Goal: Communication & Community: Answer question/provide support

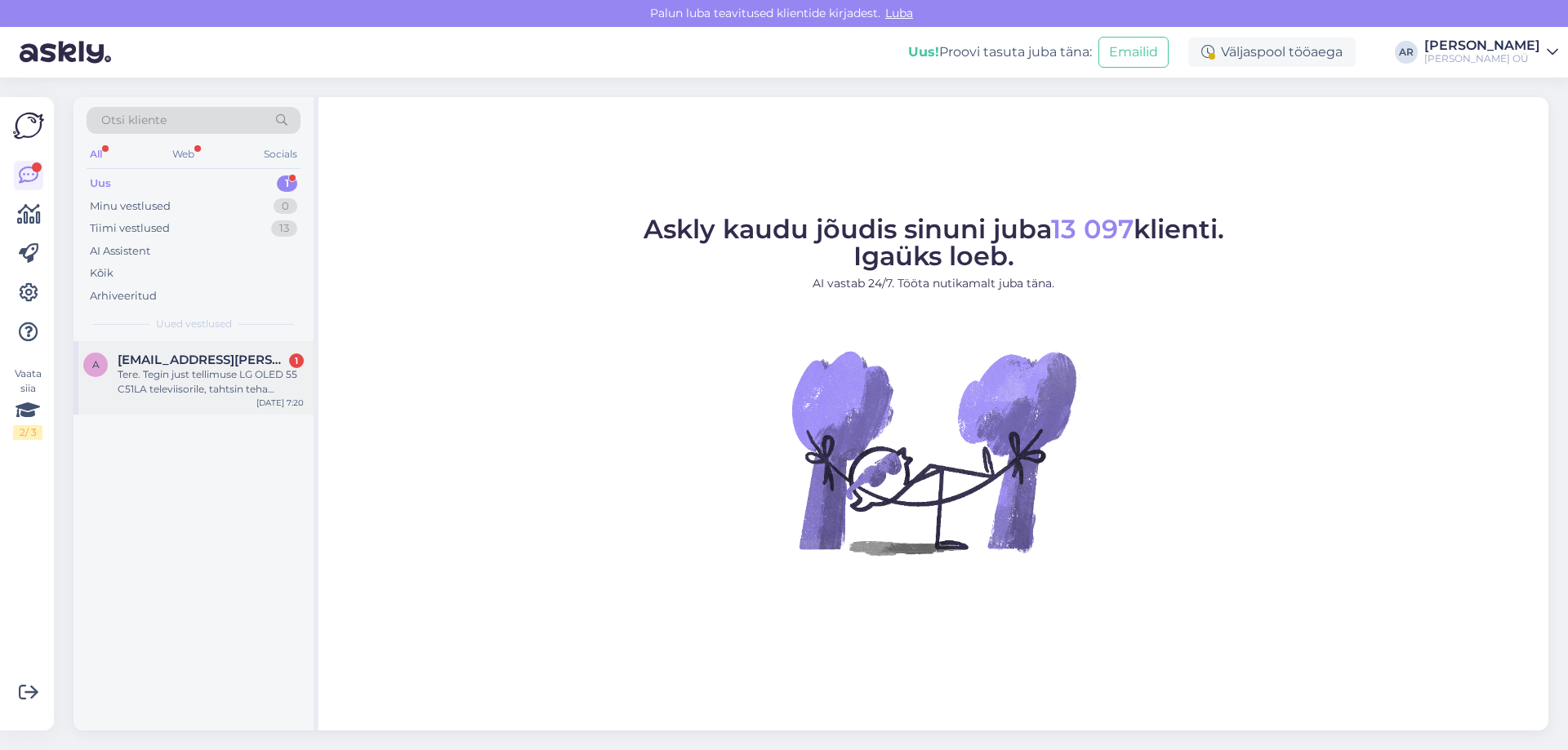
click at [223, 394] on div "Tere. Tegin just tellimuse LG OLED 55 C51LA televiisorile, tahtsin teha järelma…" at bounding box center [210, 382] width 186 height 29
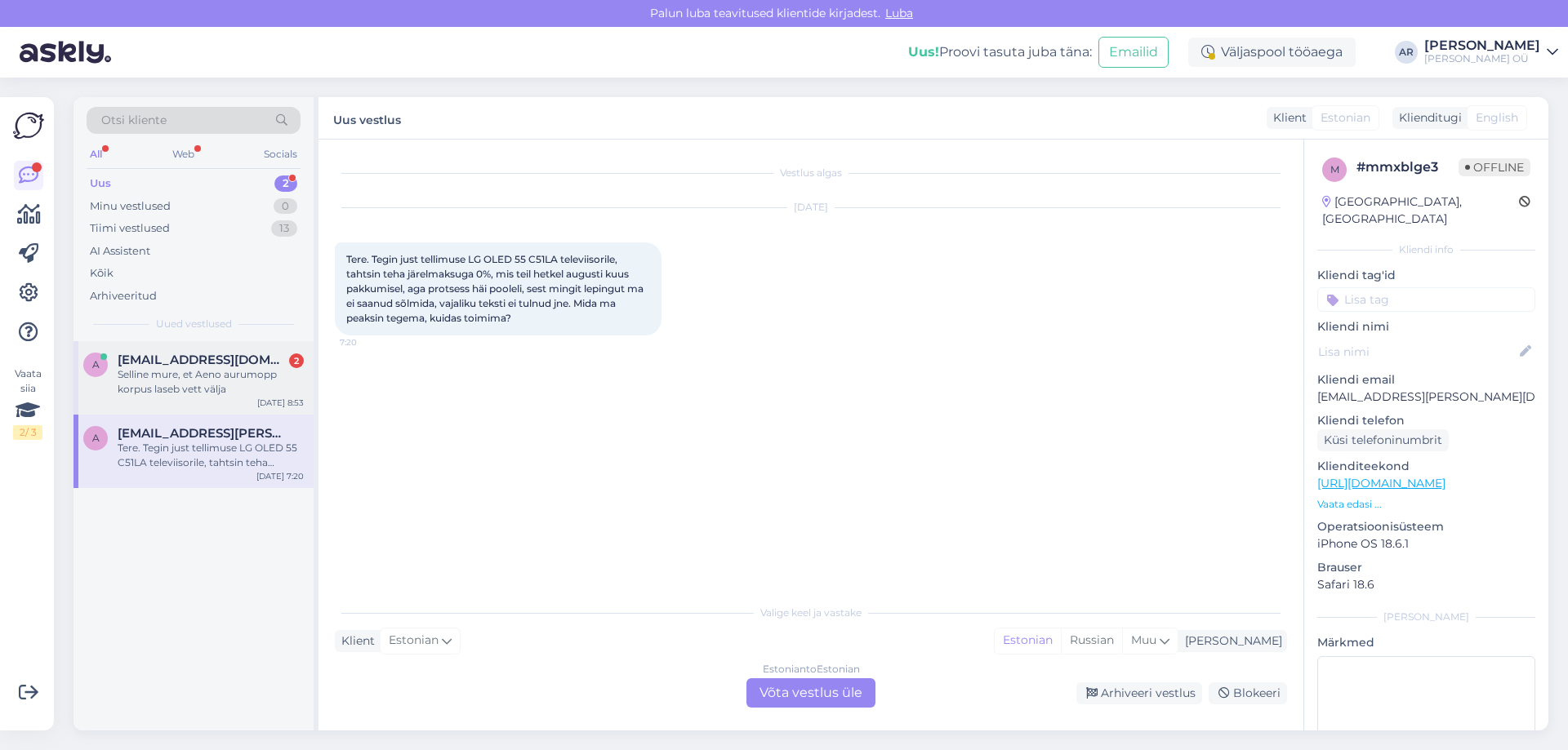
click at [251, 403] on div "a [EMAIL_ADDRESS][DOMAIN_NAME] 2 Selline mure, et Aeno aurumopp korpus laseb ve…" at bounding box center [194, 377] width 240 height 74
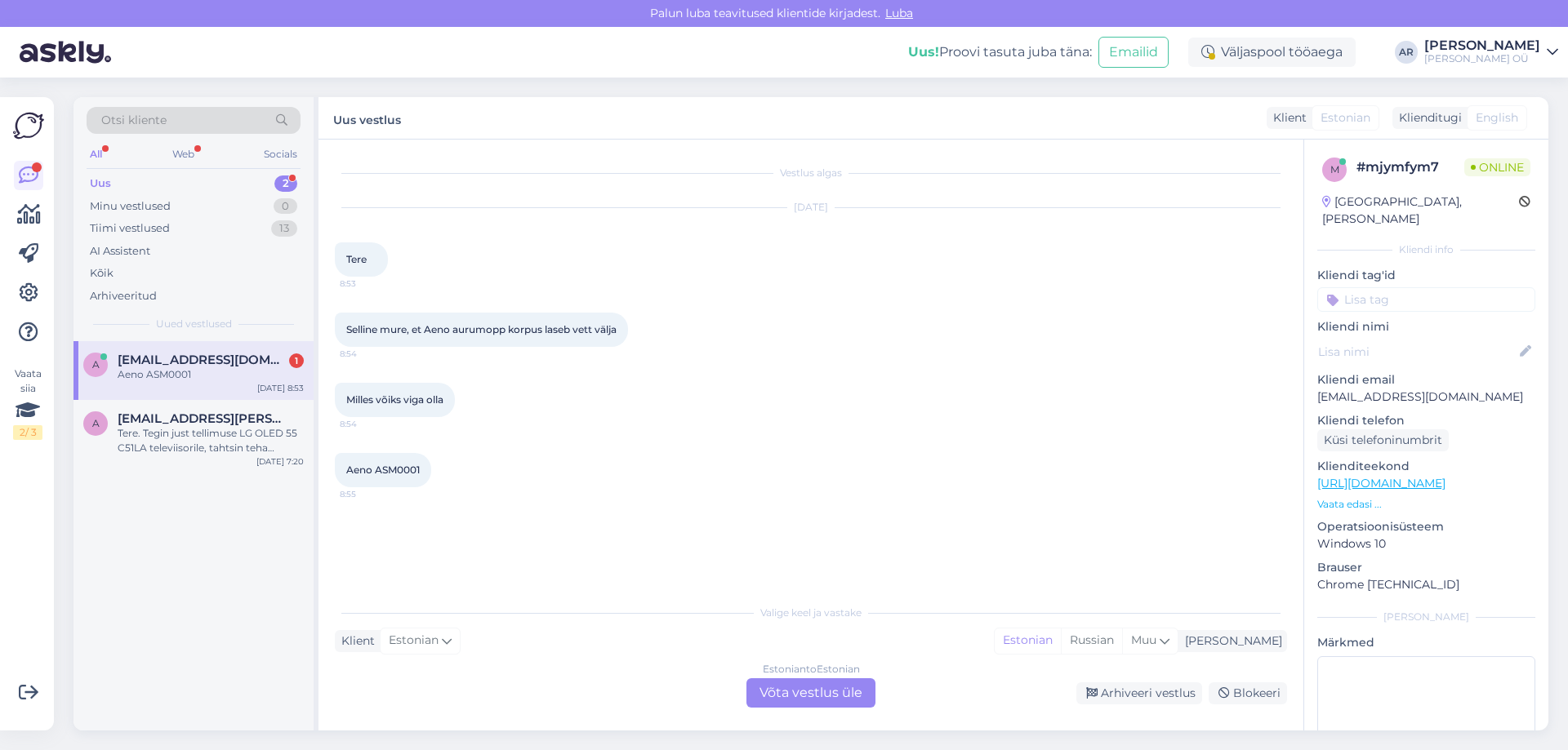
click at [793, 702] on div "Estonian to Estonian Võta vestlus üle" at bounding box center [811, 693] width 129 height 29
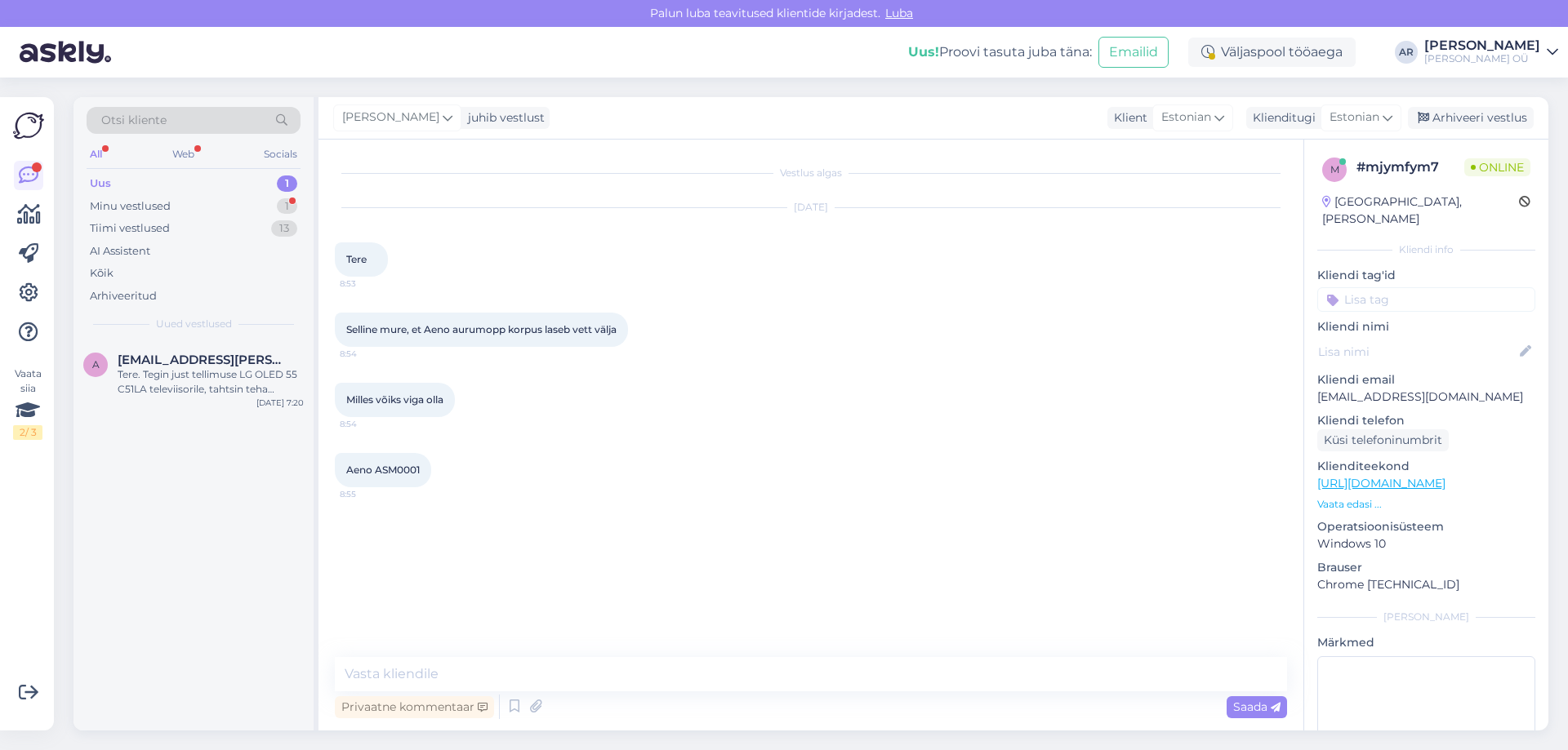
click at [674, 655] on div "Vestlus algas [DATE] Tere 8:53 Selline mure, et Aeno aurumopp korpus laseb vett…" at bounding box center [810, 435] width 985 height 591
click at [660, 667] on textarea at bounding box center [810, 675] width 952 height 35
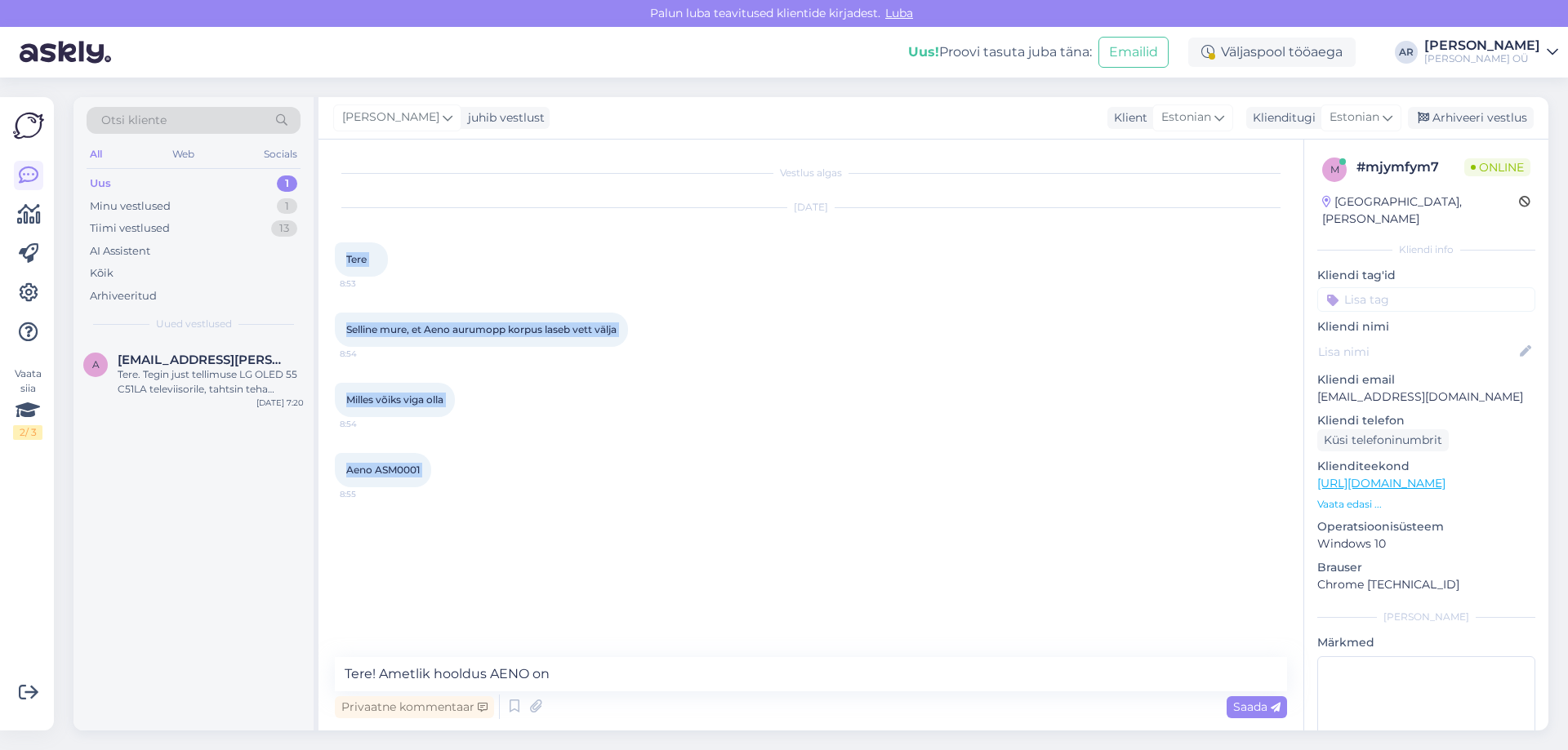
drag, startPoint x: 430, startPoint y: 465, endPoint x: 341, endPoint y: 261, distance: 222.6
click at [341, 261] on div "Vestlus algas [DATE] Tere 8:53 Selline mure, et Aeno aurumopp korpus laseb vett…" at bounding box center [818, 398] width 967 height 486
copy div "Tere 8:53 Selline mure, et Aeno aurumopp korpus laseb vett välja 8:54 Milles võ…"
click at [489, 679] on textarea "Tere! Ametlik hooldus AENO on" at bounding box center [810, 675] width 952 height 35
click at [483, 679] on textarea "Tere! Ametlik hooldus AENO on" at bounding box center [810, 675] width 952 height 35
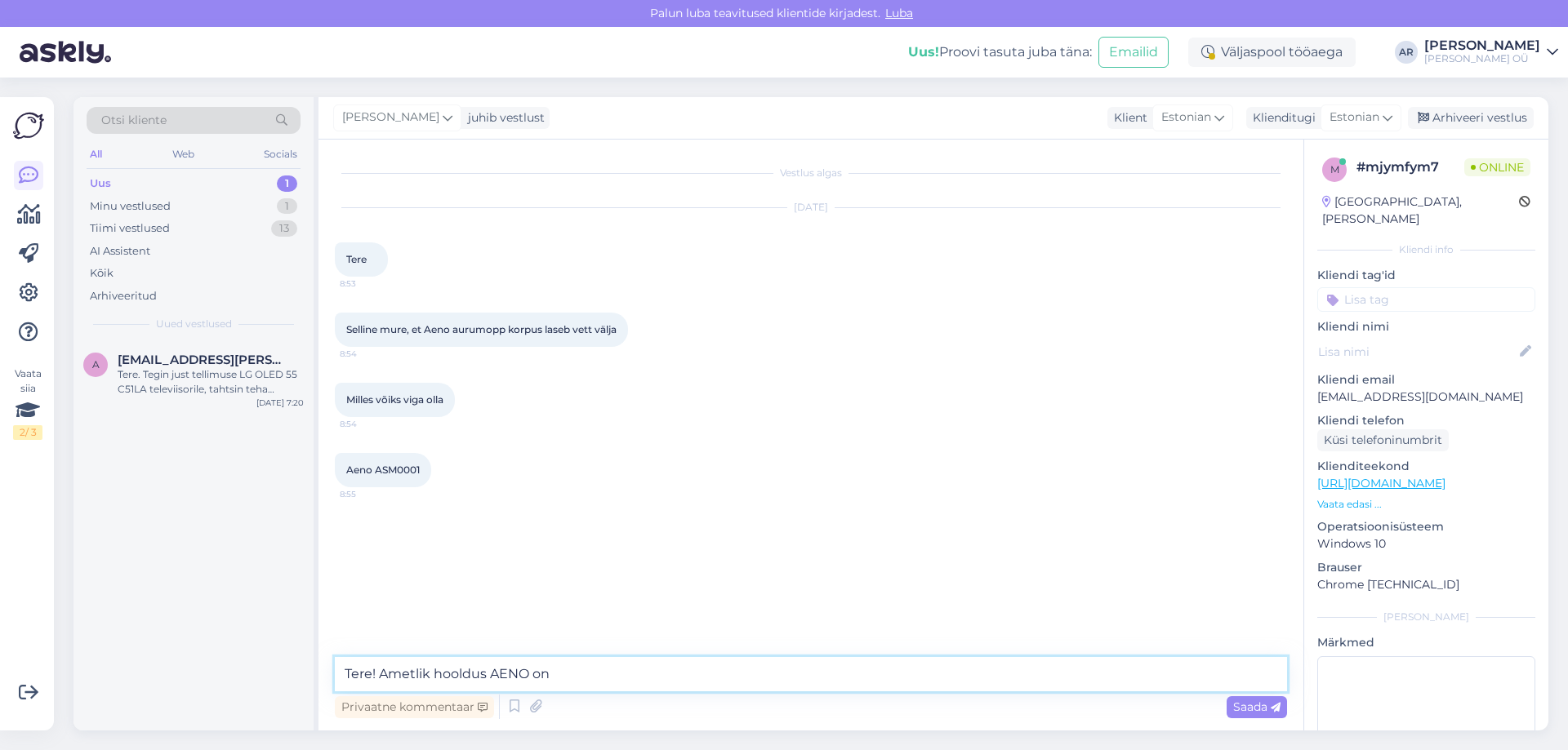
click at [482, 679] on textarea "Tere! Ametlik hooldus AENO on" at bounding box center [810, 675] width 952 height 35
click at [487, 678] on textarea "Tere! Ametlik hooldus AENO on" at bounding box center [810, 675] width 952 height 35
click at [691, 678] on textarea "Tere! Ametlik hoolduspartner AENO on" at bounding box center [810, 675] width 952 height 35
paste textarea "TSC volitatud hoolduskeskus [STREET_ADDRESS] (Äripind 4) Tööaeg: E-R 9:00-18 e-…"
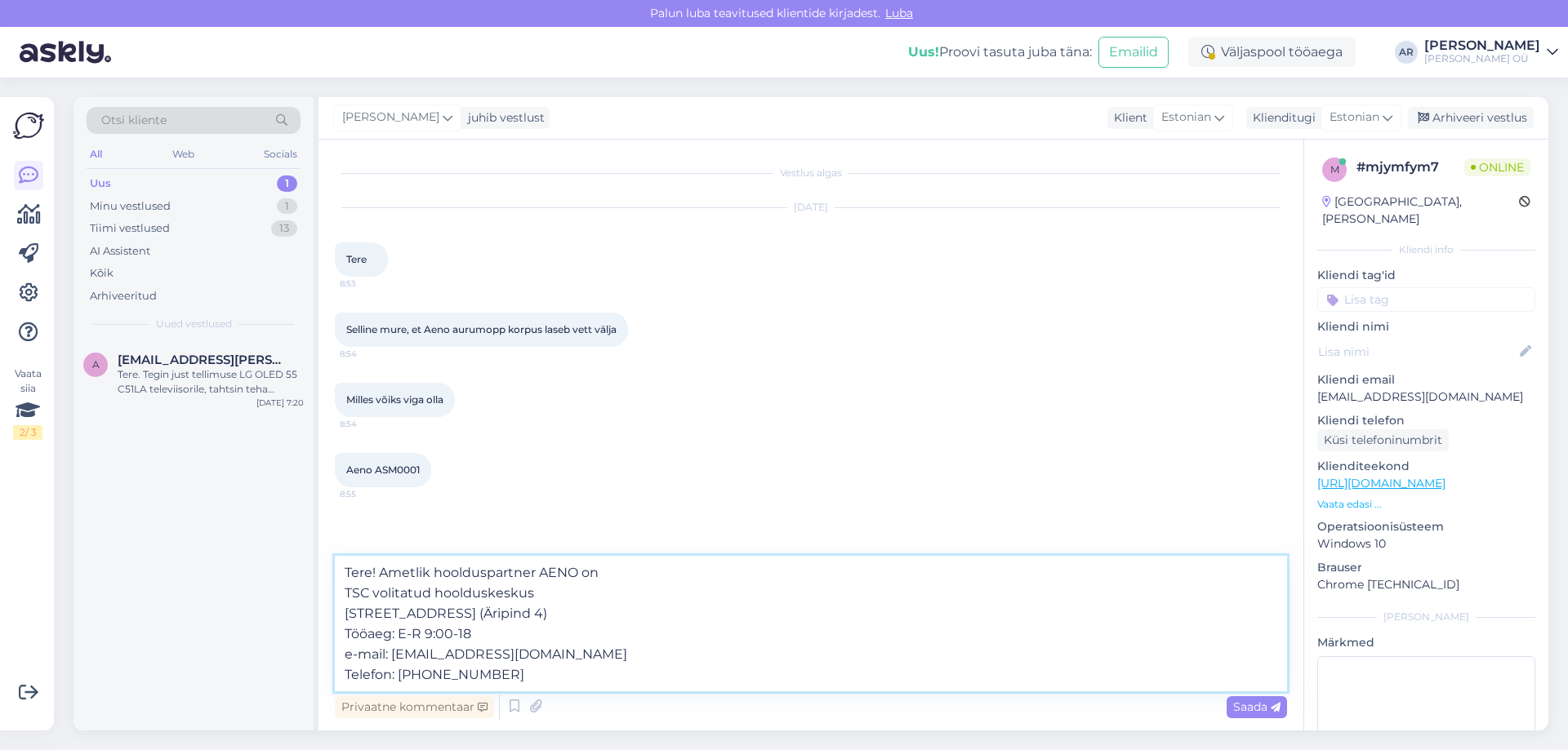
click at [632, 576] on textarea "Tere! Ametlik hoolduspartner AENO on TSC volitatud hoolduskeskus [STREET_ADDRES…" at bounding box center [810, 623] width 952 height 135
type textarea "Tere! Ametlik hoolduspartner AENO on: TSC volitatud hoolduskeskus [STREET_ADDRE…"
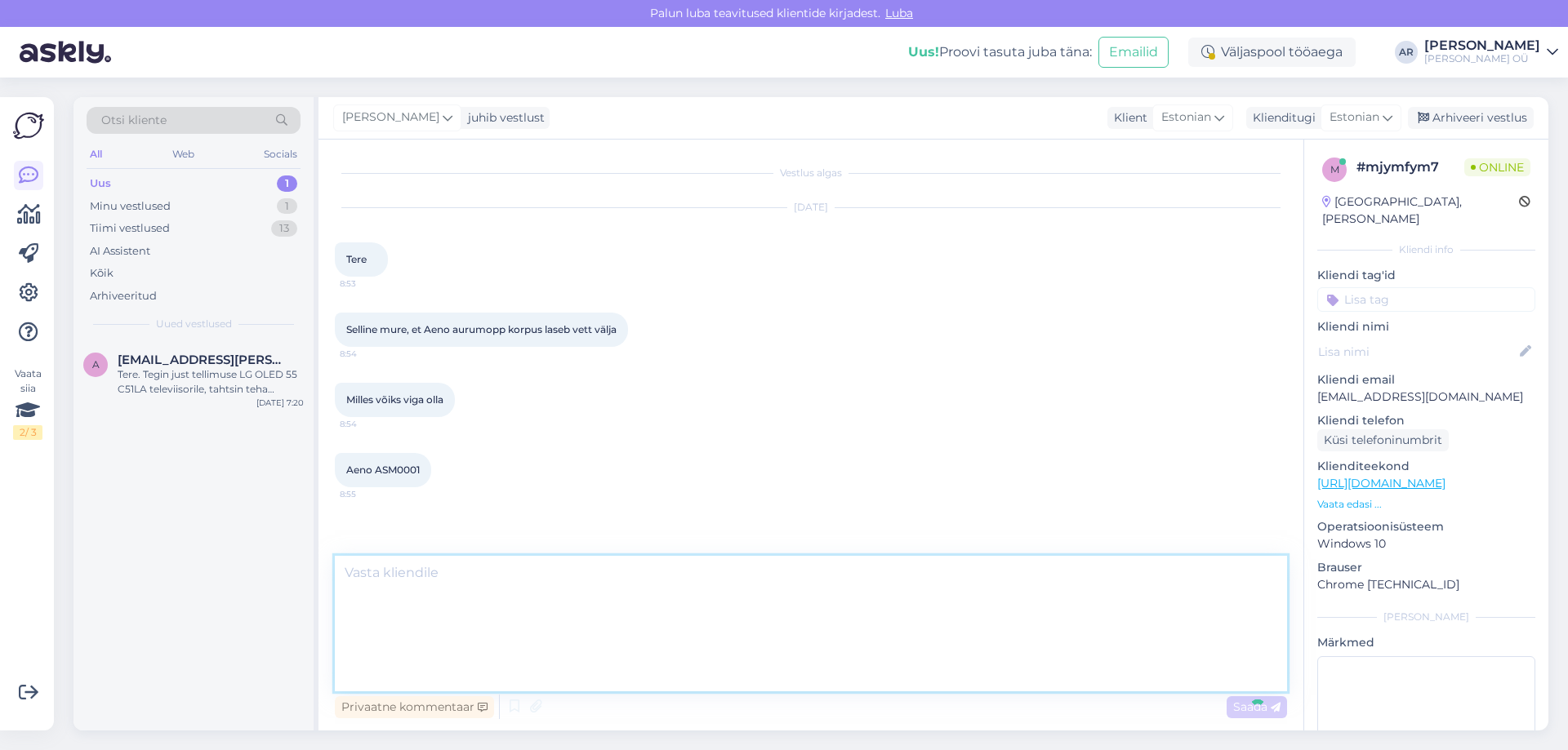
scroll to position [6, 0]
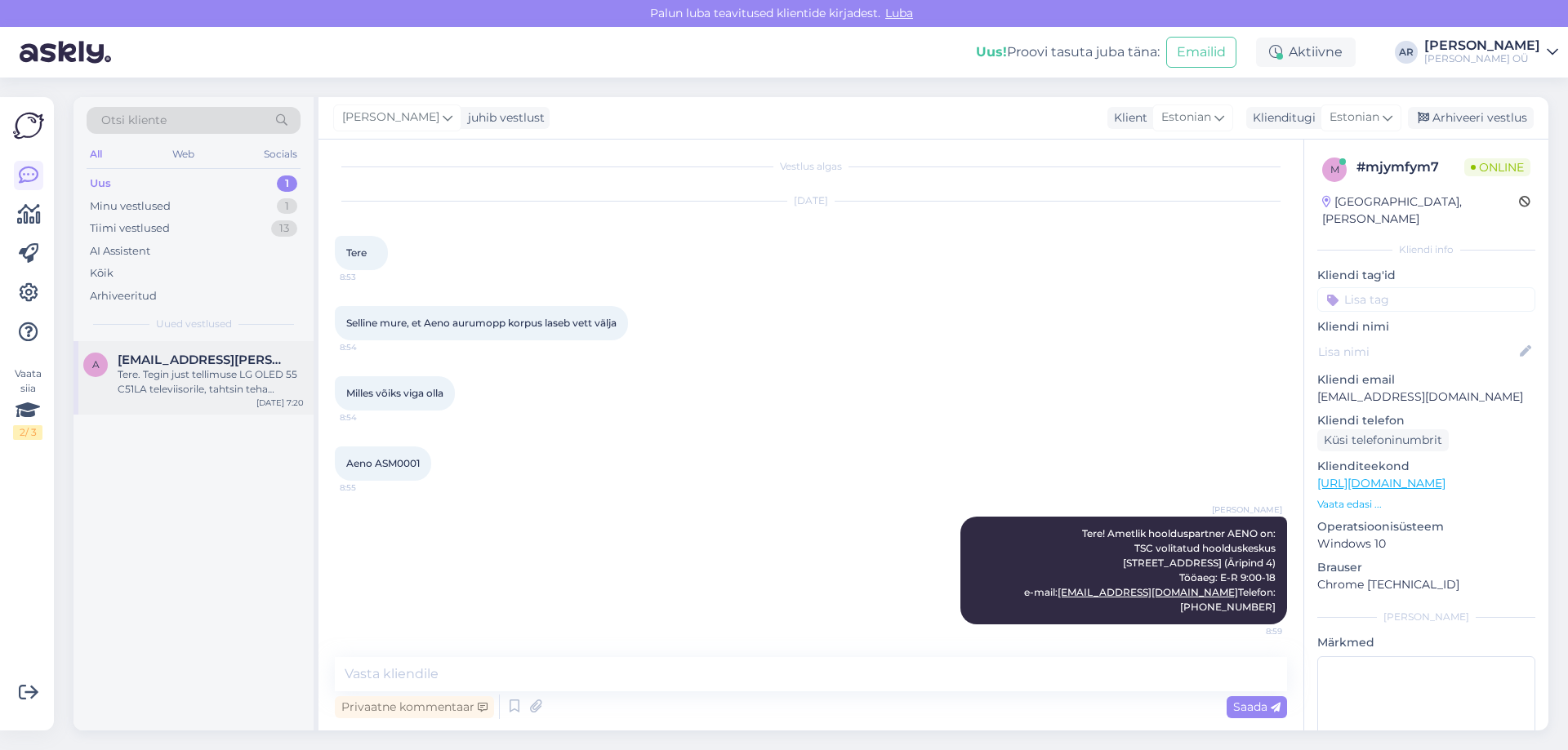
click at [221, 375] on div "Tere. Tegin just tellimuse LG OLED 55 C51LA televiisorile, tahtsin teha järelma…" at bounding box center [210, 382] width 186 height 29
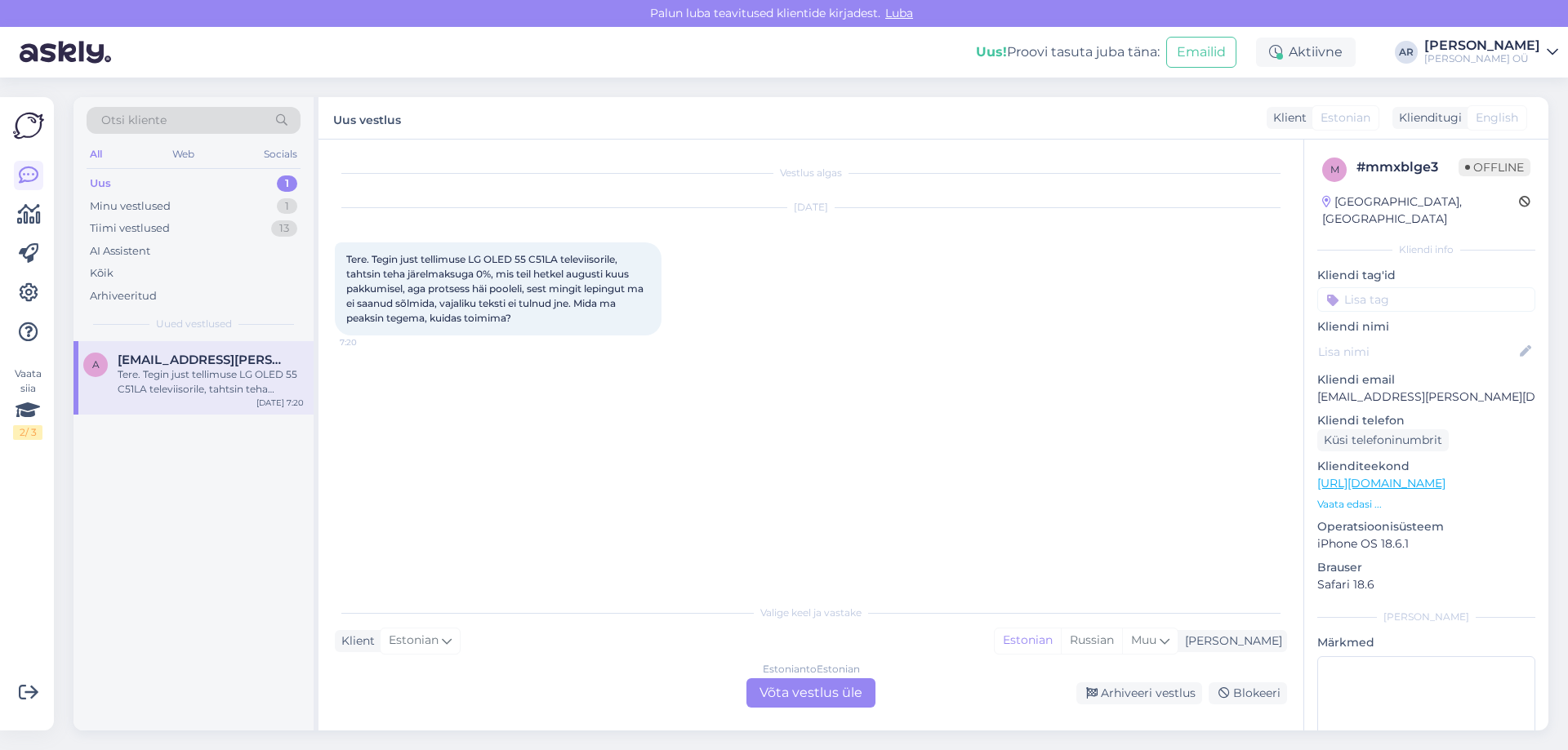
click at [839, 694] on div "Estonian to Estonian Võta vestlus üle" at bounding box center [811, 693] width 129 height 29
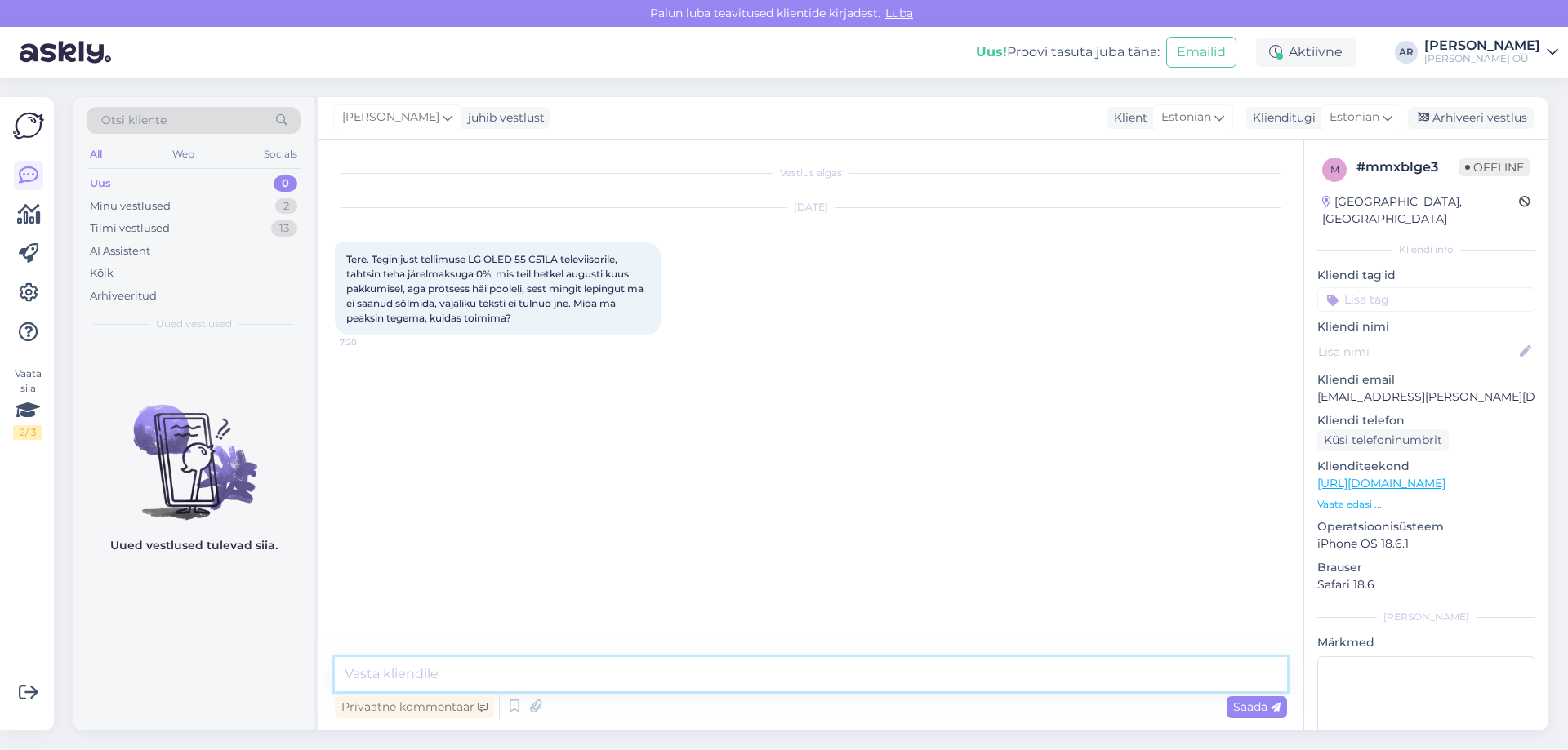
click at [540, 659] on textarea at bounding box center [810, 675] width 952 height 35
click at [420, 673] on textarea "Tere! Tehke tellimus uuesti" at bounding box center [810, 675] width 952 height 35
click at [590, 674] on textarea "Tere! Tehke palun tellimus uuesti" at bounding box center [810, 675] width 952 height 35
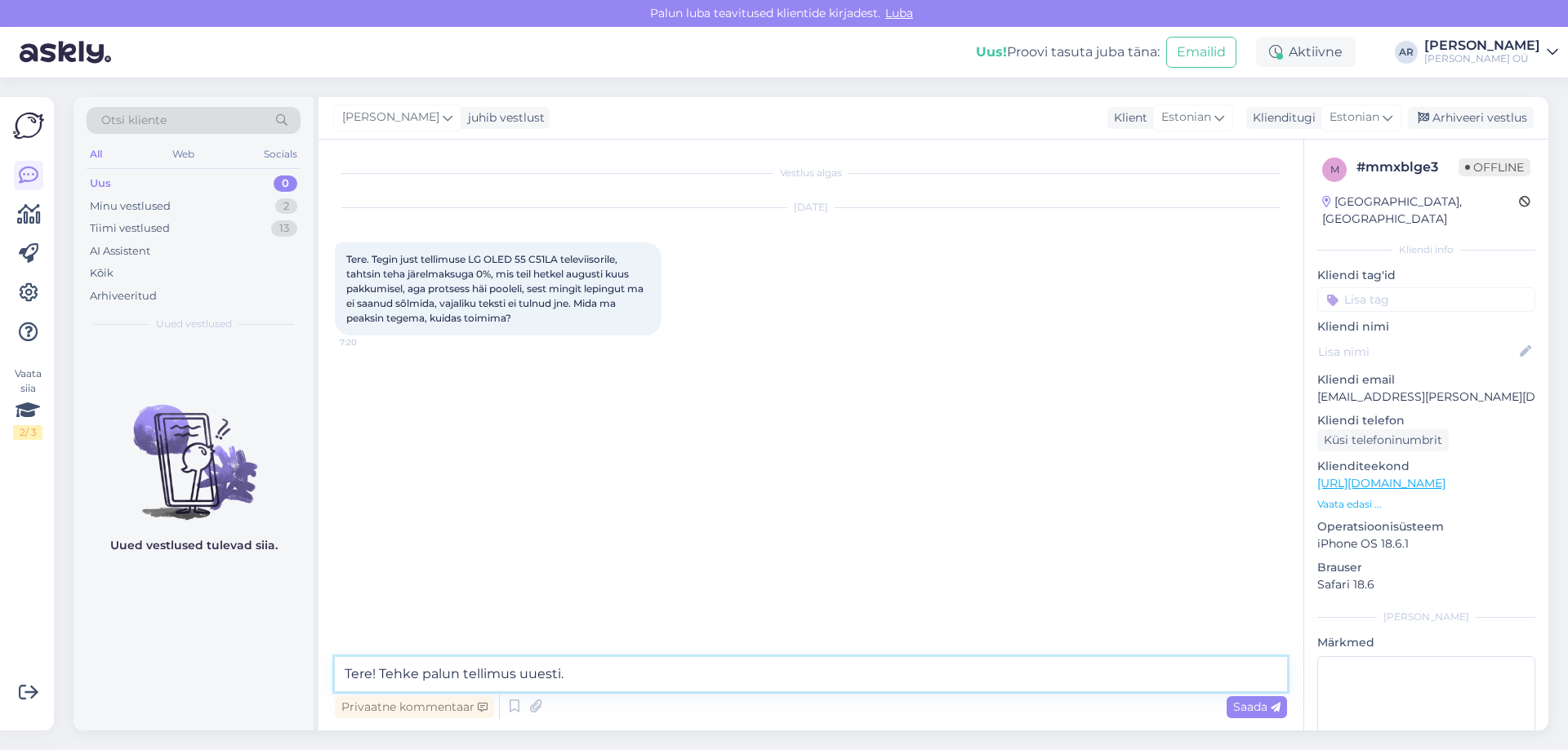
drag, startPoint x: 418, startPoint y: 675, endPoint x: 381, endPoint y: 675, distance: 37.0
click at [381, 675] on textarea "Tere! Tehke palun tellimus uuesti." at bounding box center [810, 675] width 952 height 35
click at [578, 675] on textarea "Tere! Proovige palun tellimus uuesti." at bounding box center [810, 675] width 952 height 35
drag, startPoint x: 535, startPoint y: 673, endPoint x: 544, endPoint y: 674, distance: 9.1
click at [544, 674] on textarea "Tere! Proovige palun tellimus uuesti." at bounding box center [810, 675] width 952 height 35
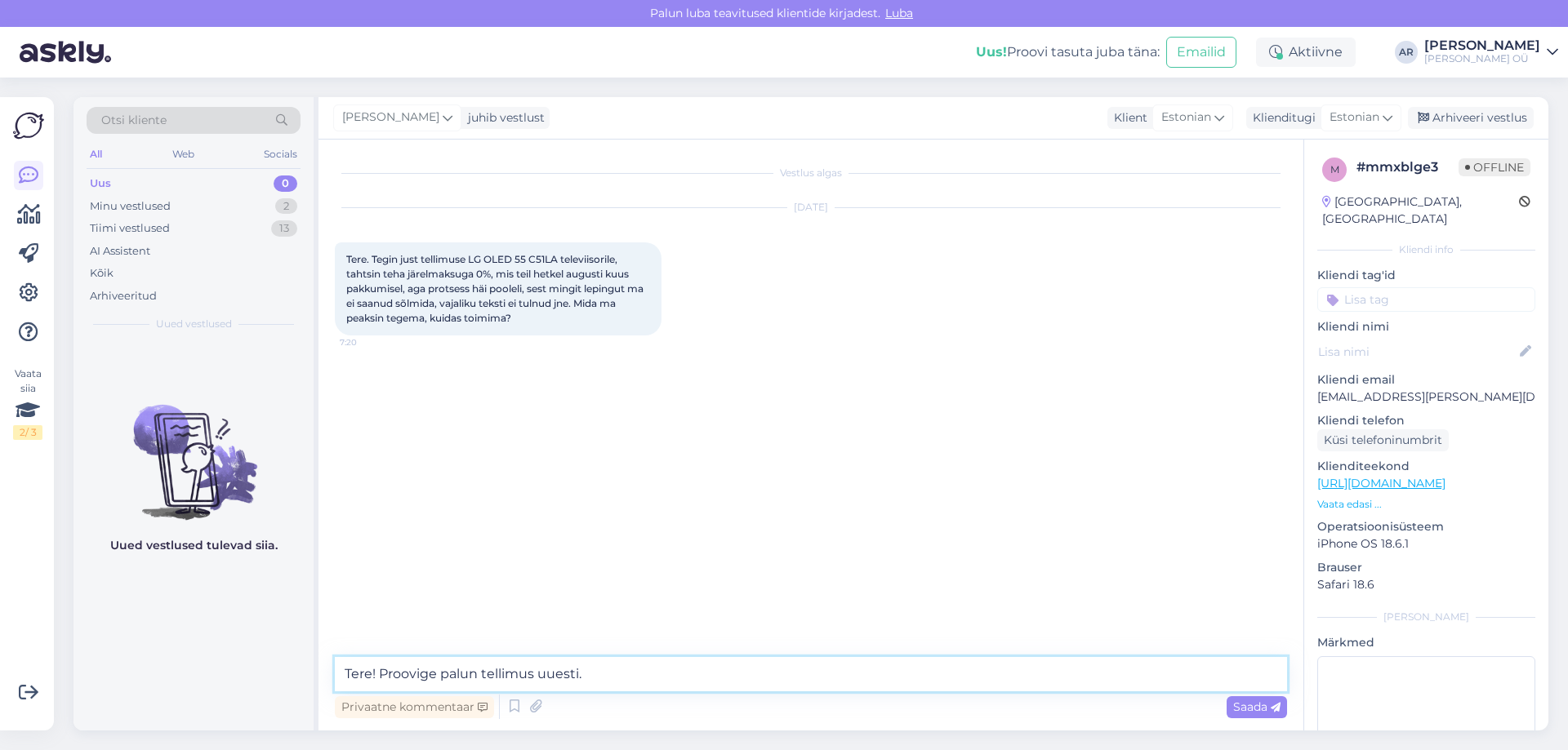
click at [584, 675] on textarea "Tere! Proovige palun tellimus uuesti." at bounding box center [810, 675] width 952 height 35
click at [575, 674] on textarea "Tere! Proovige palun tellimus uuesti." at bounding box center [810, 675] width 952 height 35
click at [578, 675] on textarea "Tere! Proovige palun tellimus uuesti." at bounding box center [810, 675] width 952 height 35
click at [532, 673] on textarea "Tere! Proovige palun tellimus uuesti teha." at bounding box center [810, 675] width 952 height 35
type textarea "Tere! Proovige palun tellimust uuesti teha."
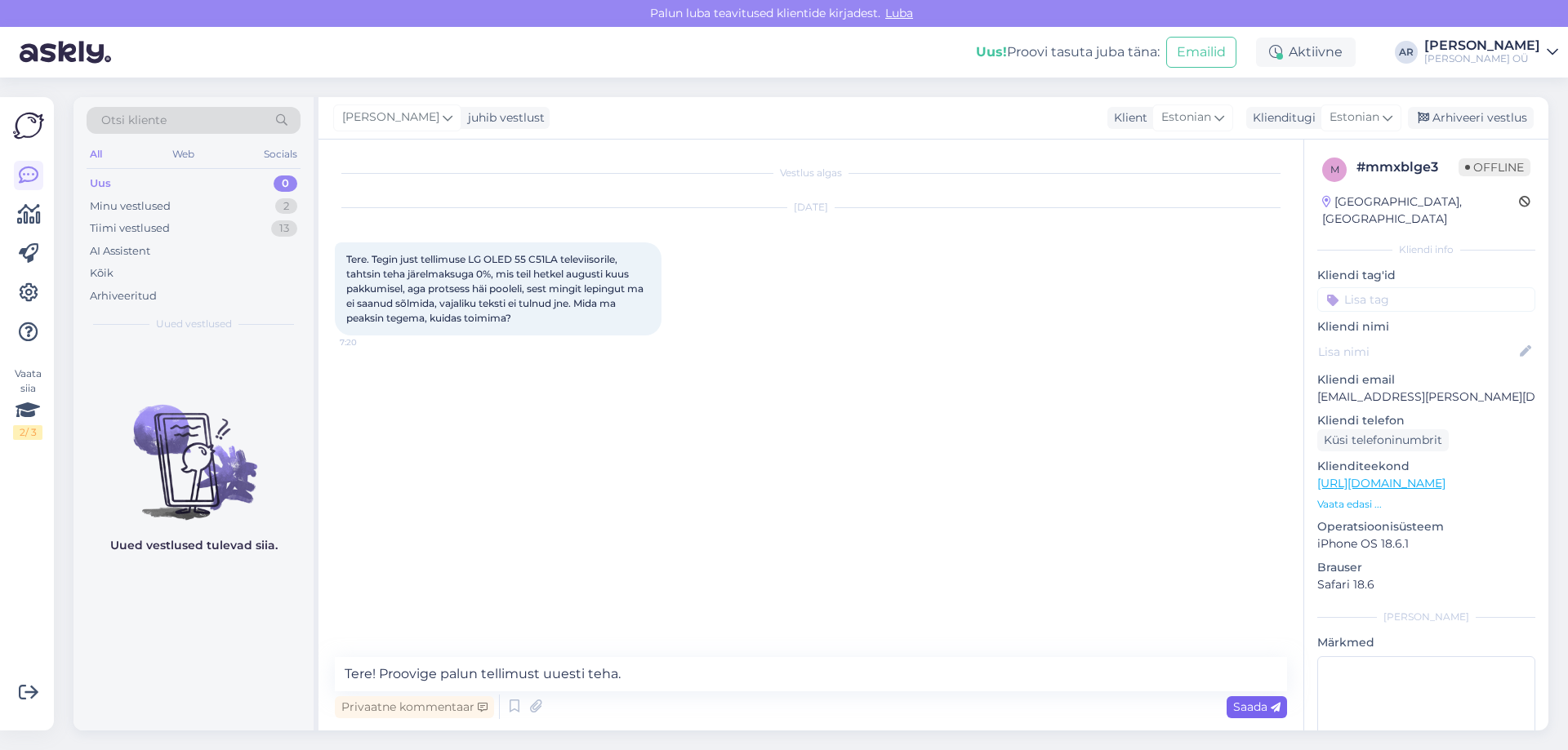
click at [1257, 713] on span "Saada" at bounding box center [1257, 706] width 47 height 15
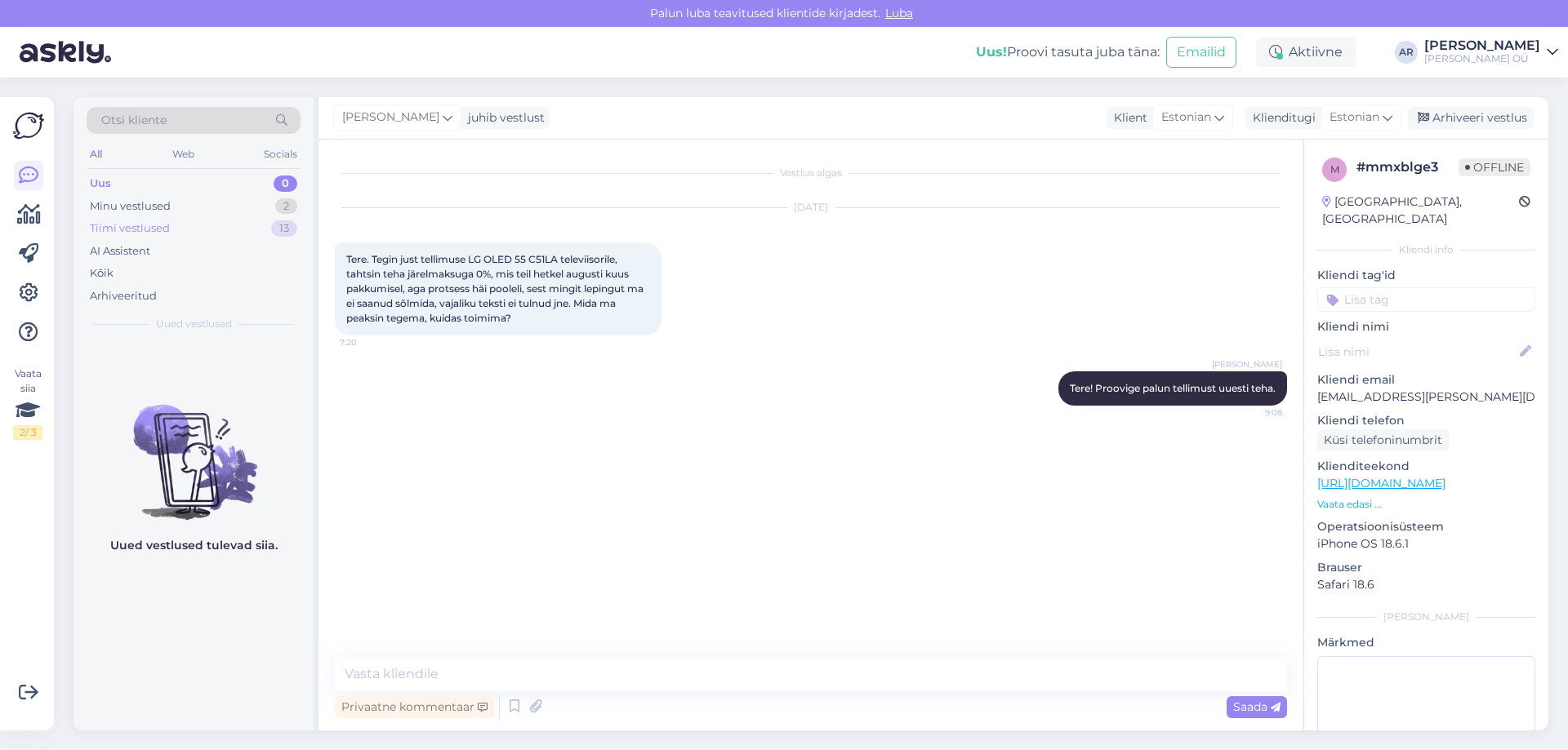
click at [203, 218] on div "Tiimi vestlused 13" at bounding box center [193, 228] width 214 height 23
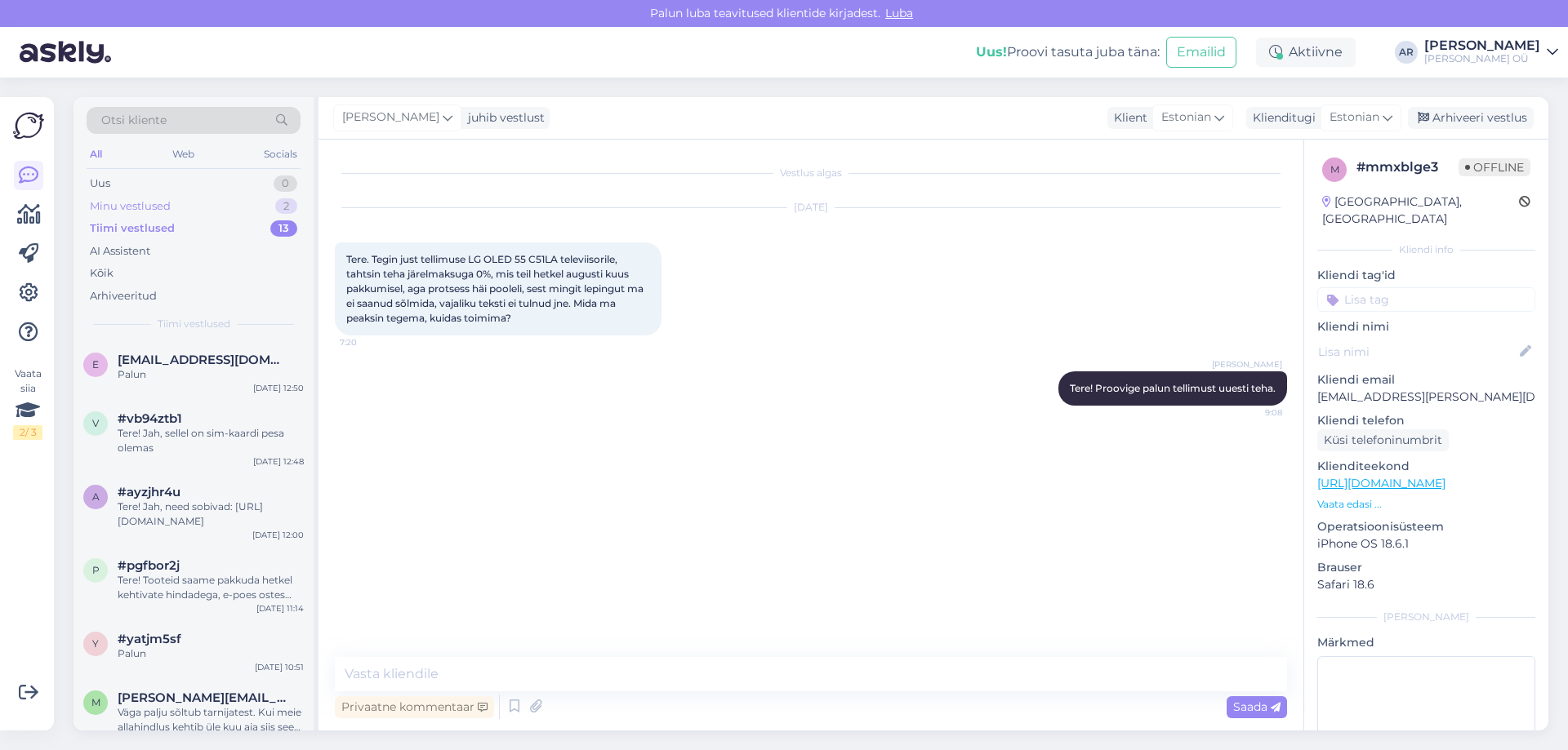
click at [202, 210] on div "Minu vestlused 2" at bounding box center [193, 206] width 214 height 23
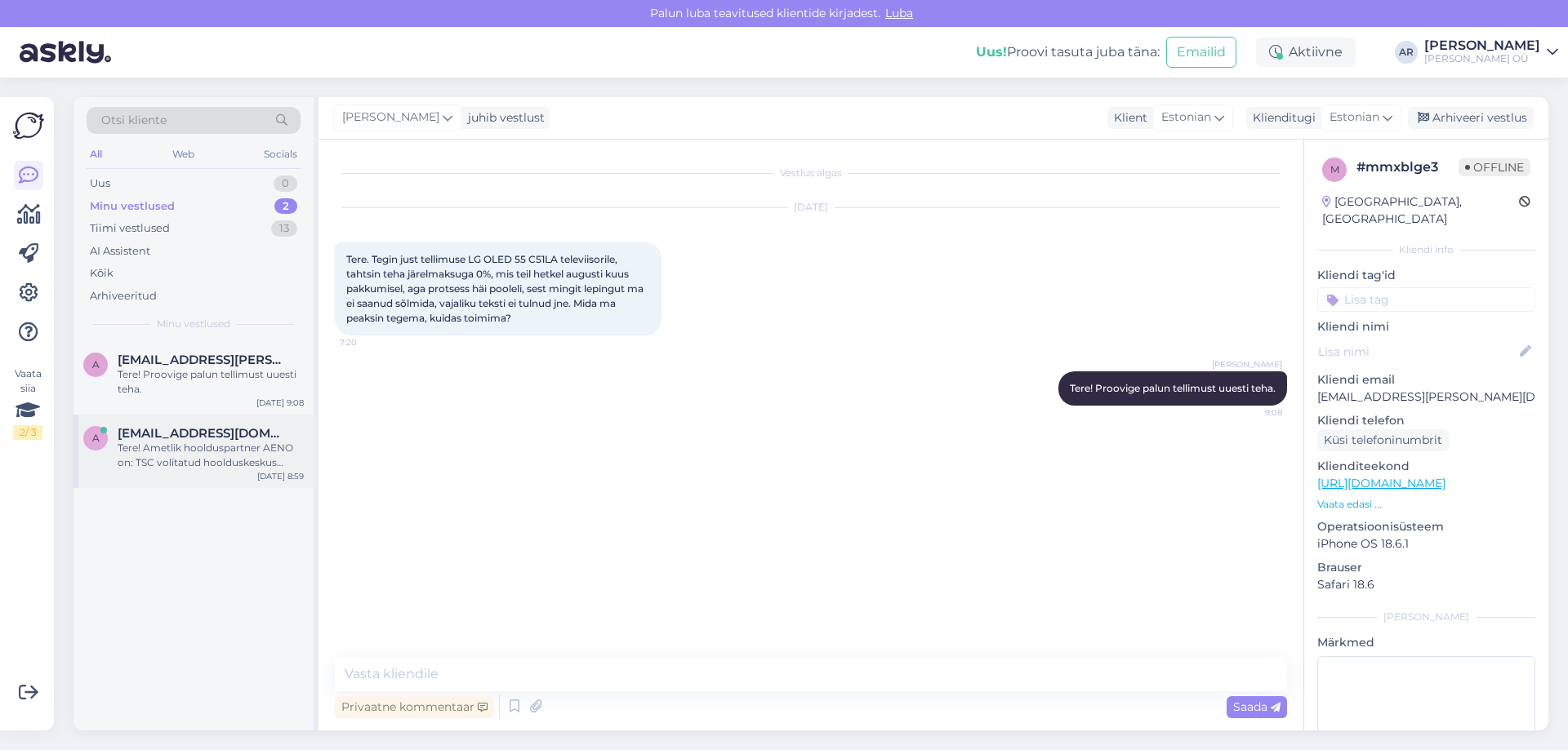
click at [261, 455] on div "Tere! Ametlik hoolduspartner AENO on: TSC volitatud hoolduskeskus [STREET_ADDRE…" at bounding box center [210, 455] width 186 height 29
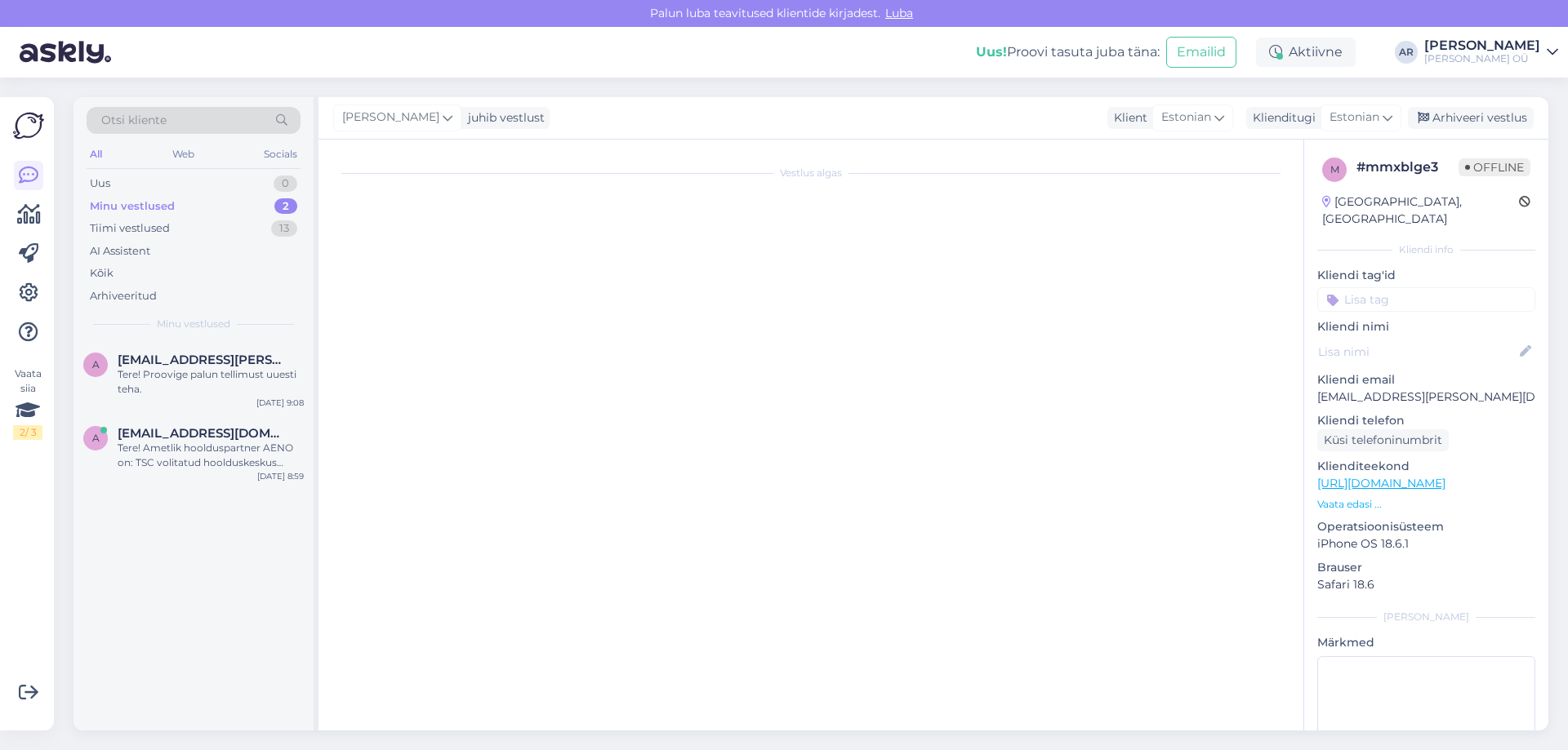
scroll to position [6, 0]
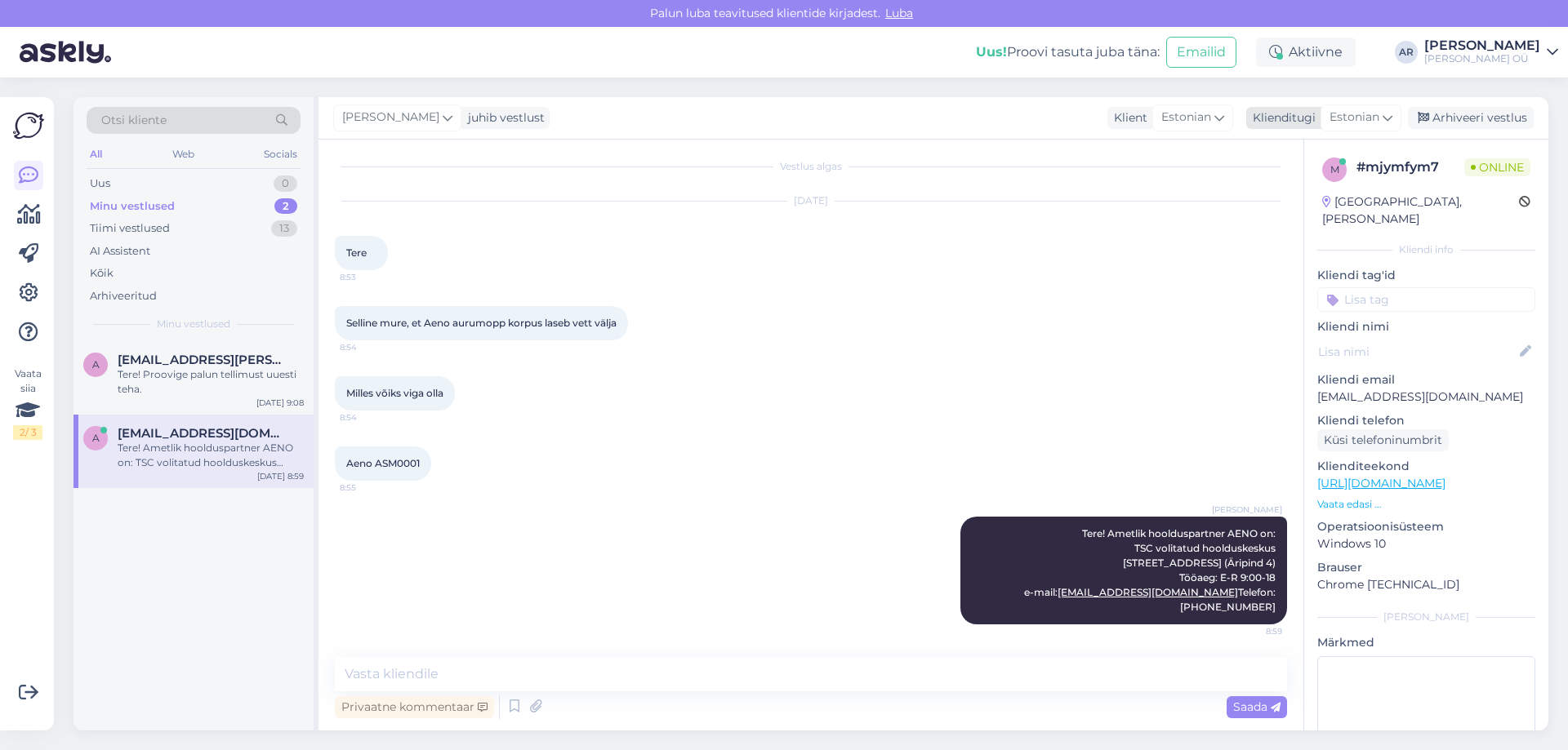
click at [1476, 126] on div "Arhiveeri vestlus" at bounding box center [1471, 118] width 126 height 22
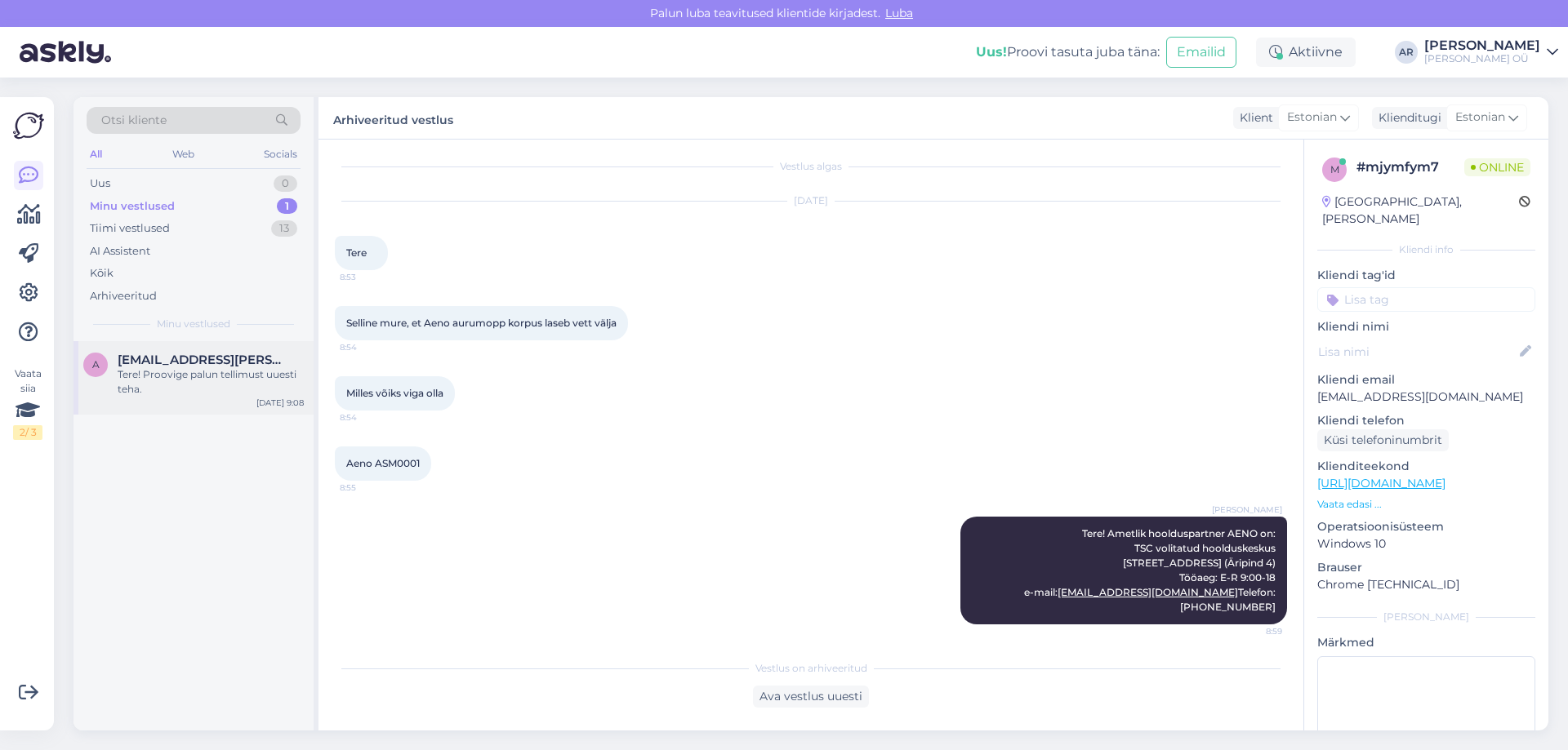
click at [183, 385] on div "Tere! Proovige palun tellimust uuesti teha." at bounding box center [210, 382] width 186 height 29
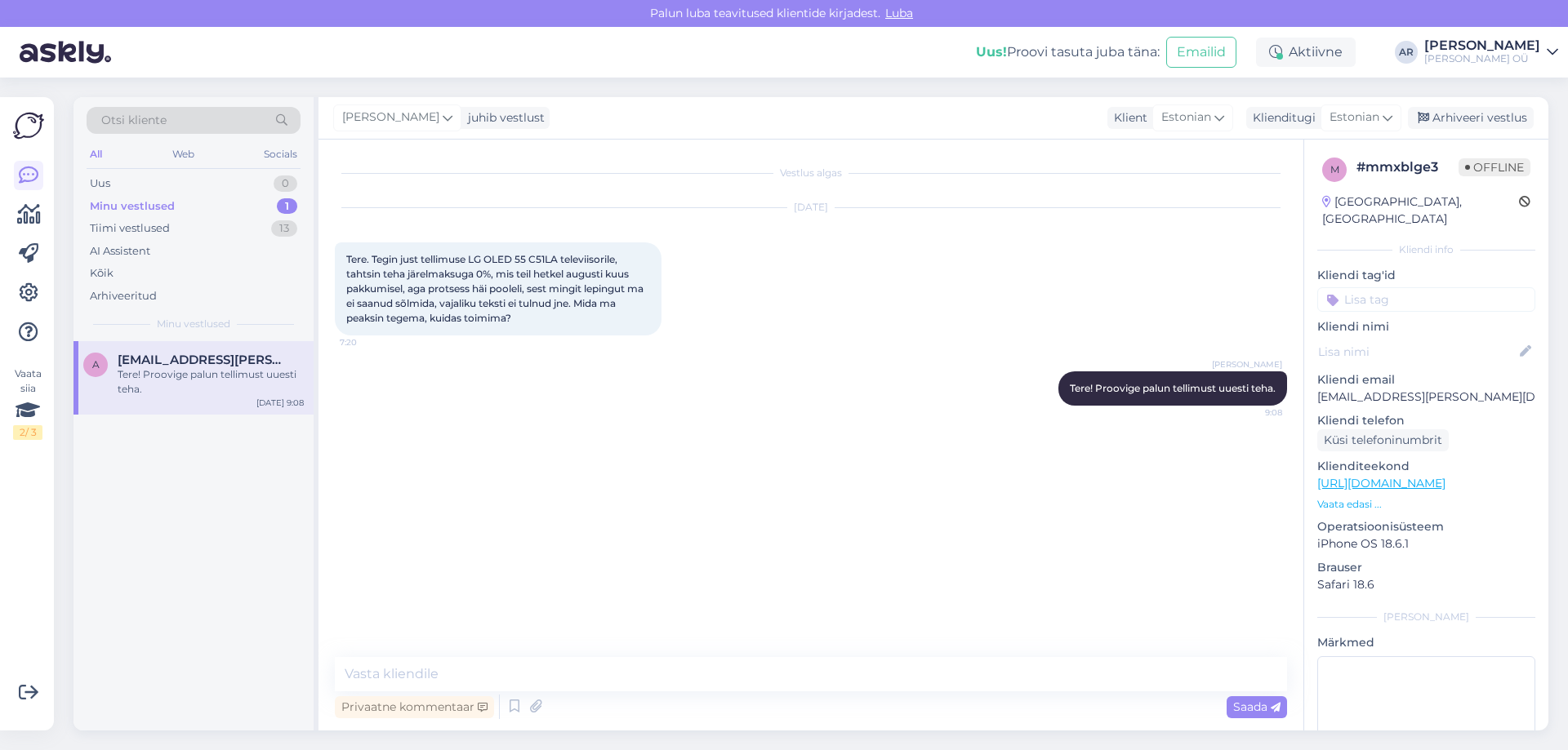
scroll to position [0, 0]
click at [1436, 125] on div "Arhiveeri vestlus" at bounding box center [1471, 118] width 126 height 22
